Goal: Find specific page/section: Find specific page/section

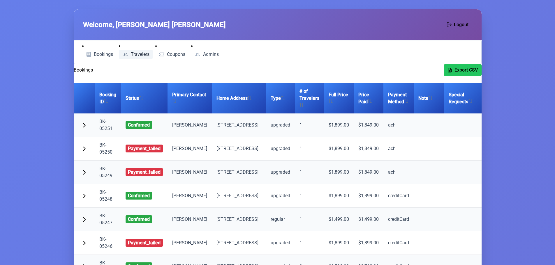
click at [136, 55] on span "Travelers" at bounding box center [140, 54] width 19 height 5
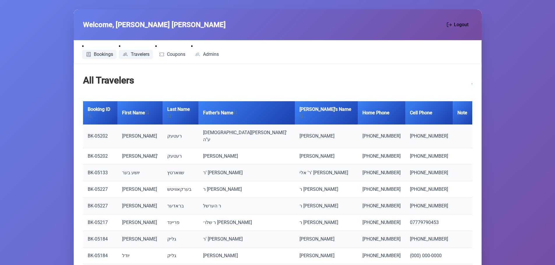
click at [97, 55] on span "Bookings" at bounding box center [103, 54] width 19 height 5
